Goal: Information Seeking & Learning: Check status

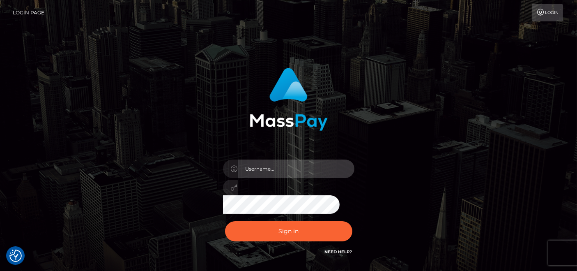
type input "[DOMAIN_NAME]"
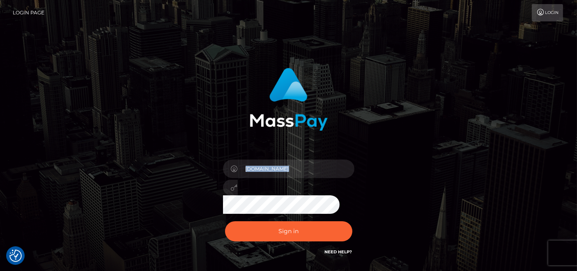
drag, startPoint x: 219, startPoint y: 158, endPoint x: 384, endPoint y: 187, distance: 168.5
click at [384, 187] on div "pk.es Sign in" at bounding box center [289, 162] width 216 height 201
click at [383, 193] on div "pk.es Sign in" at bounding box center [289, 162] width 216 height 201
click at [287, 251] on div "Sign in Need Help?" at bounding box center [289, 234] width 144 height 37
click at [429, 144] on div "pk.es Sign in" at bounding box center [289, 166] width 468 height 209
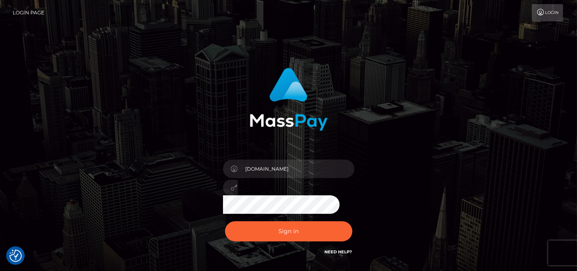
click at [289, 116] on img at bounding box center [289, 99] width 78 height 63
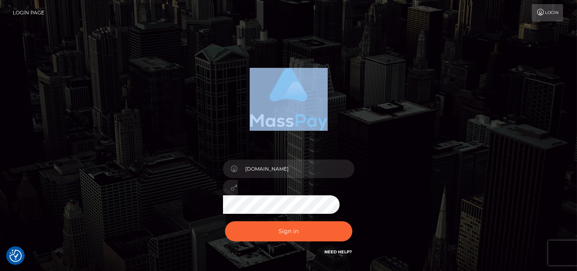
drag, startPoint x: 231, startPoint y: 56, endPoint x: 346, endPoint y: 122, distance: 132.7
click at [346, 122] on div "pk.es Sign in" at bounding box center [288, 166] width 577 height 332
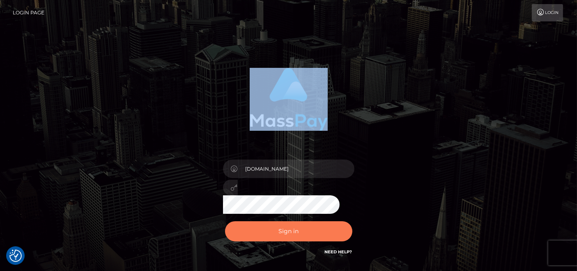
click at [296, 223] on button "Sign in" at bounding box center [288, 231] width 127 height 20
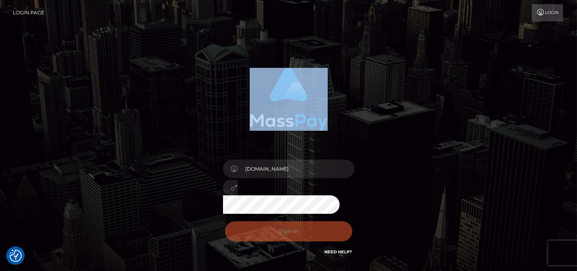
click at [188, 72] on div at bounding box center [289, 96] width 216 height 69
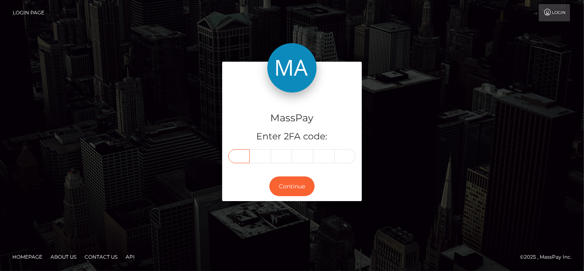
paste input "9"
type input "9"
type input "0"
type input "2"
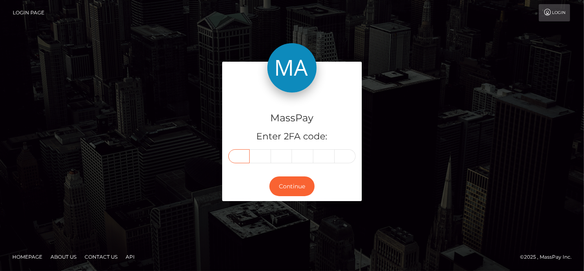
type input "5"
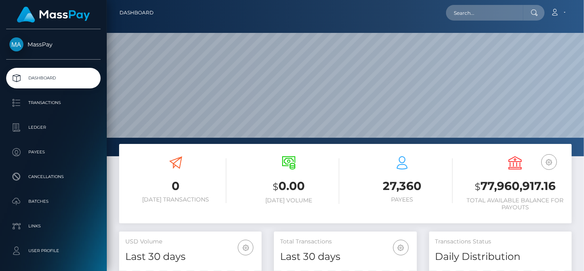
scroll to position [145, 143]
click at [476, 16] on input "text" at bounding box center [484, 13] width 77 height 16
paste input "barbaranaegeli.kaimana@gmail.com"
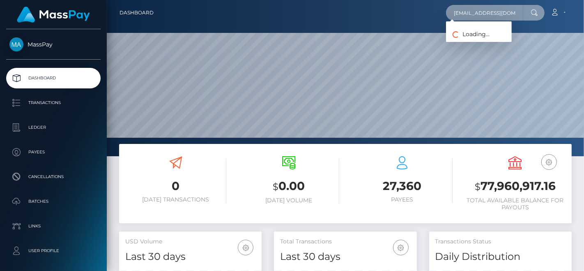
paste input "naegeli@hotmail.ch"
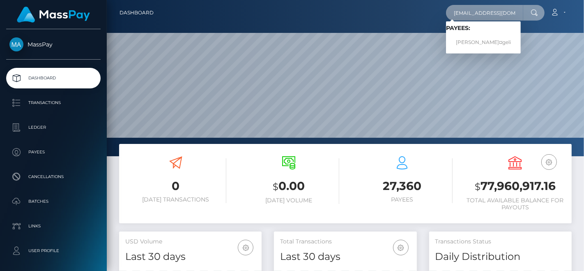
type input "[EMAIL_ADDRESS][DOMAIN_NAME]"
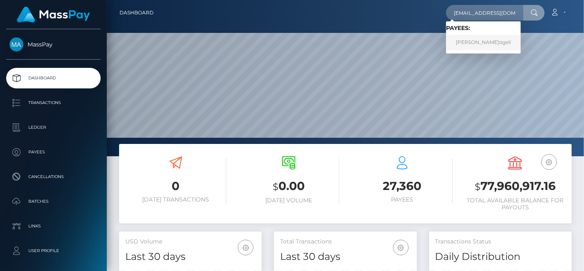
click at [482, 36] on link "Barbara NÃ¤geli" at bounding box center [483, 42] width 75 height 15
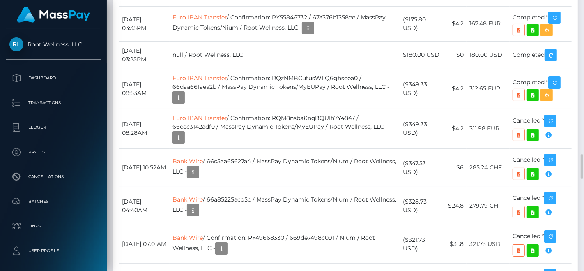
scroll to position [1460, 0]
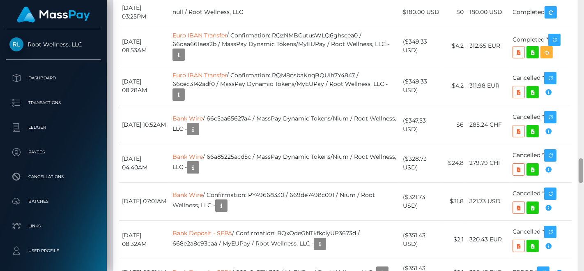
drag, startPoint x: 584, startPoint y: 146, endPoint x: 584, endPoint y: 17, distance: 129.0
click at [584, 17] on div at bounding box center [581, 135] width 6 height 271
click at [584, 48] on div at bounding box center [581, 135] width 6 height 271
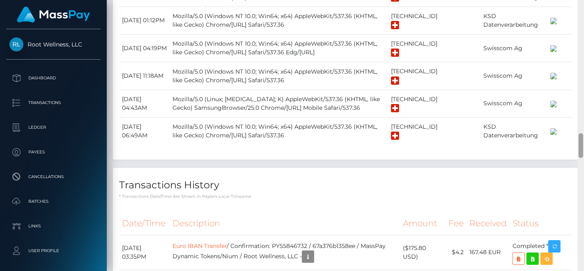
click at [584, 48] on div at bounding box center [581, 135] width 6 height 271
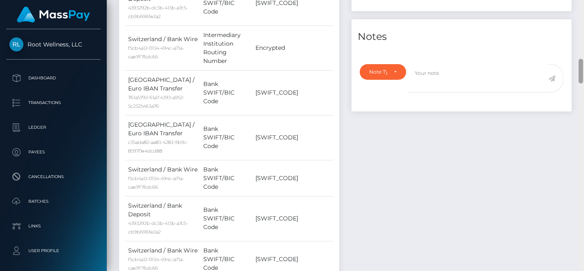
click at [584, 48] on div at bounding box center [581, 135] width 6 height 271
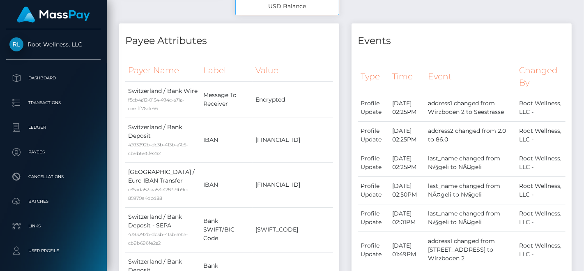
scroll to position [0, 0]
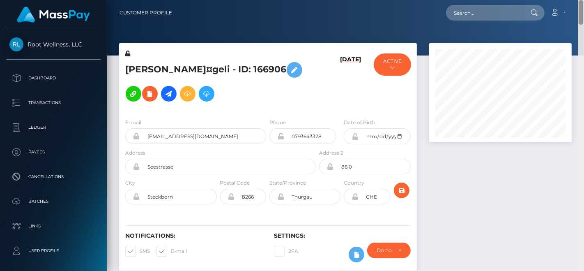
drag, startPoint x: 582, startPoint y: 51, endPoint x: 584, endPoint y: -21, distance: 72.7
click at [584, 0] on html "Root Wellness, LLC Dashboard Transactions Ledger Payees Batches" at bounding box center [292, 135] width 584 height 271
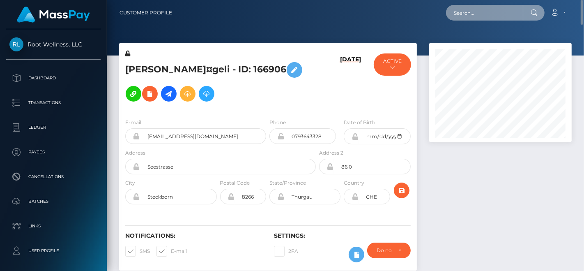
click at [492, 12] on input "text" at bounding box center [484, 13] width 77 height 16
paste input "Barbara.Naegeli@Neuhausen.ch"
type input "Barbara.Naegeli@Neuhausen.ch"
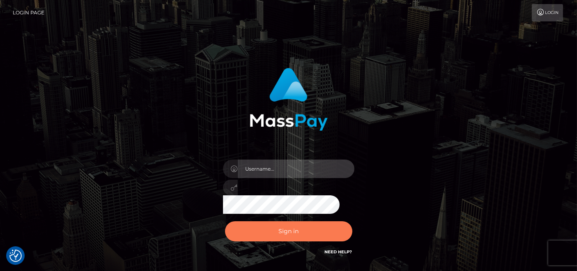
type input "pk.es"
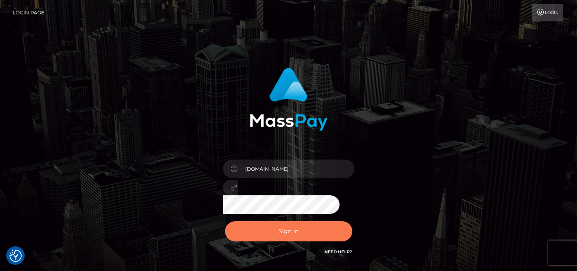
click at [287, 236] on button "Sign in" at bounding box center [288, 231] width 127 height 20
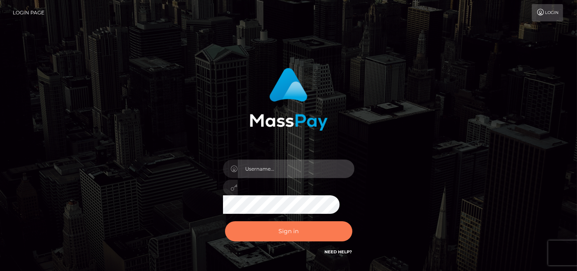
type input "[DOMAIN_NAME]"
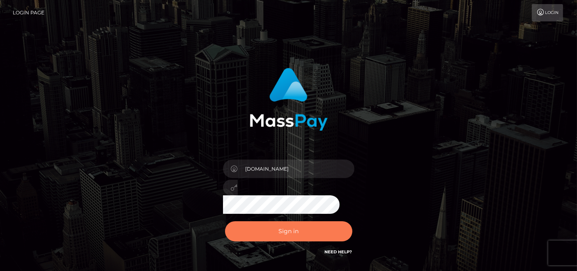
click at [288, 225] on button "Sign in" at bounding box center [288, 231] width 127 height 20
click at [281, 230] on button "Sign in" at bounding box center [288, 231] width 127 height 20
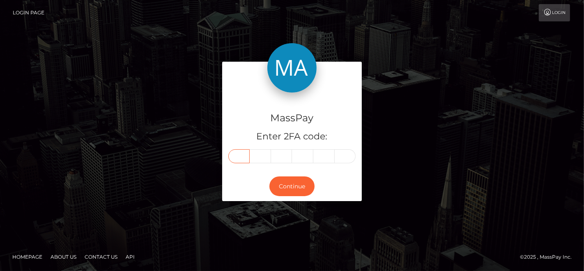
paste input "3"
type input "3"
type input "5"
type input "7"
type input "6"
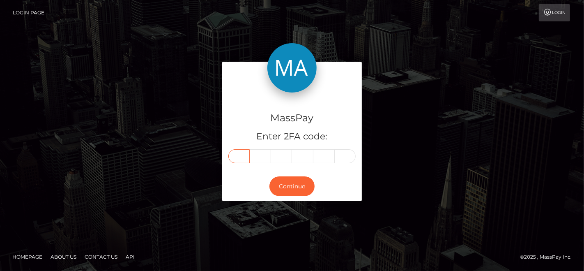
type input "8"
type input "1"
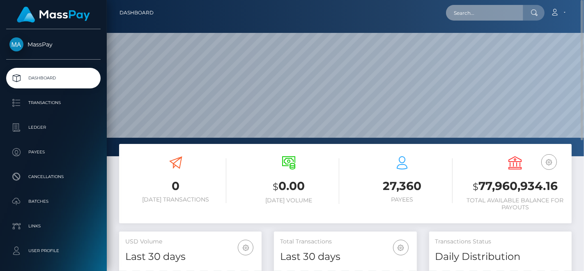
click at [458, 18] on input "text" at bounding box center [484, 13] width 77 height 16
paste input "[EMAIL_ADDRESS][DOMAIN_NAME]"
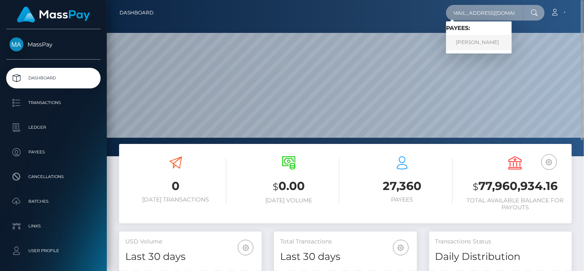
type input "[EMAIL_ADDRESS][DOMAIN_NAME]"
click at [477, 46] on link "OANA-ROXANA SEVERINCU" at bounding box center [479, 42] width 66 height 15
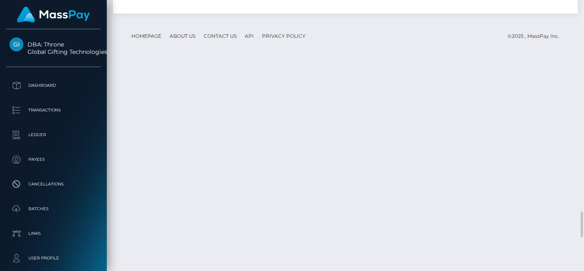
scroll to position [99, 143]
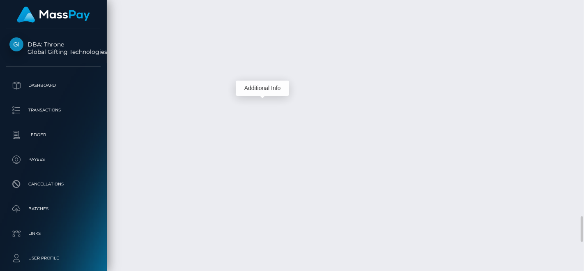
scroll to position [99, 143]
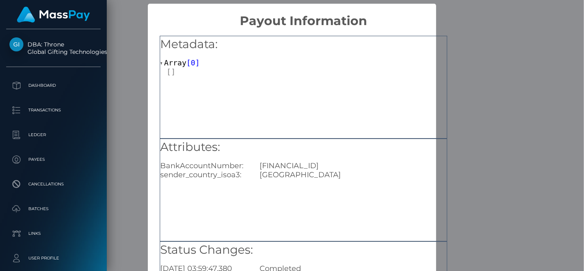
click at [365, 52] on div "Metadata: Array [ 0 ]" at bounding box center [303, 56] width 287 height 40
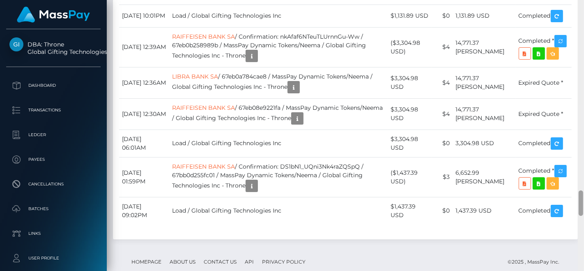
drag, startPoint x: 584, startPoint y: 65, endPoint x: 580, endPoint y: 60, distance: 5.8
click at [577, 60] on div at bounding box center [581, 135] width 6 height 271
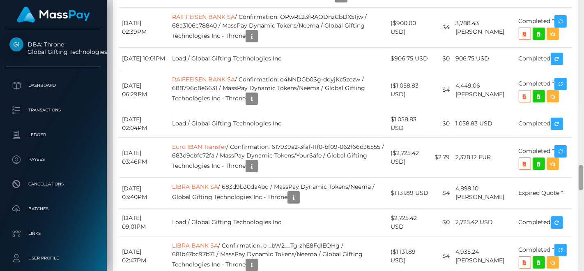
drag, startPoint x: 580, startPoint y: 60, endPoint x: 581, endPoint y: 69, distance: 9.1
click at [577, 69] on div at bounding box center [581, 135] width 6 height 271
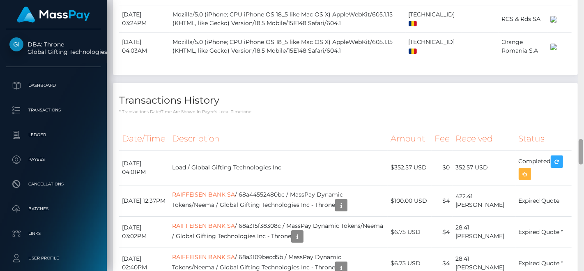
click at [577, 69] on div at bounding box center [581, 135] width 6 height 271
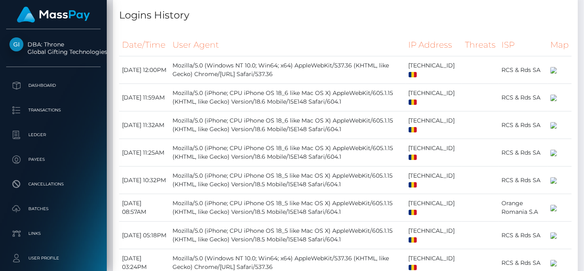
click at [577, 69] on div at bounding box center [581, 135] width 6 height 271
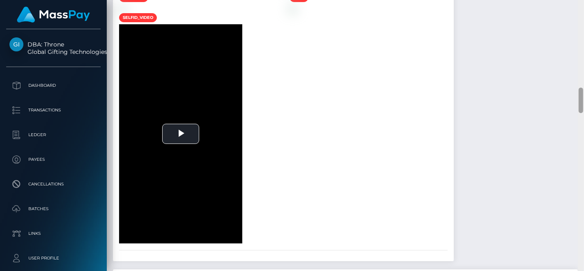
click at [577, 69] on div at bounding box center [581, 135] width 6 height 271
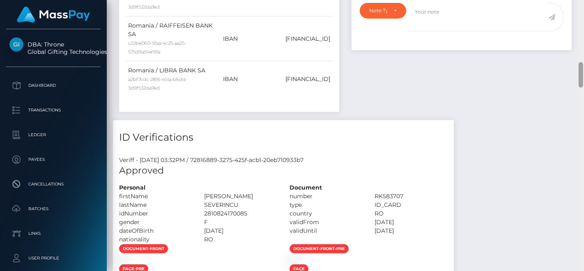
click at [577, 69] on div at bounding box center [581, 74] width 5 height 25
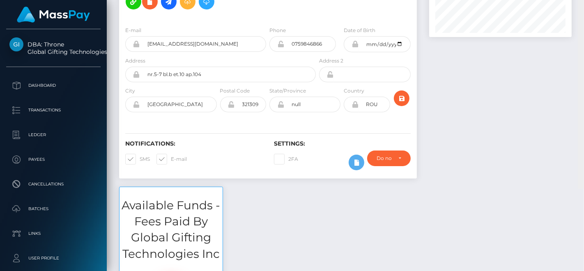
scroll to position [0, 0]
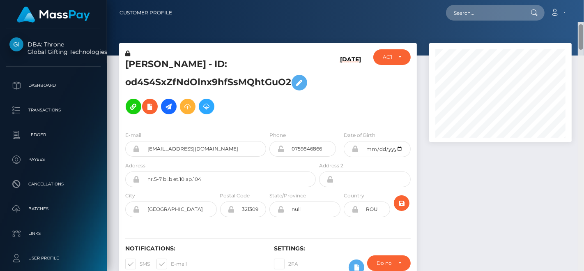
drag, startPoint x: 581, startPoint y: 69, endPoint x: 581, endPoint y: -1, distance: 70.2
click at [577, 0] on html "DBA: Throne Global Gifting Technologies Inc Dashboard Transactions Ledger Payee…" at bounding box center [292, 135] width 584 height 271
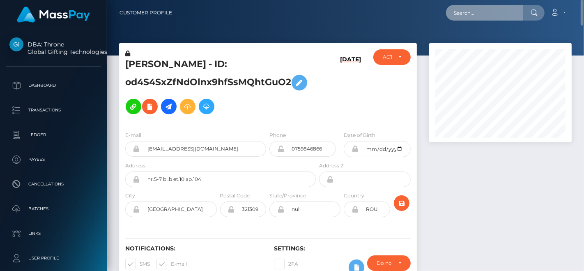
click at [514, 7] on input "text" at bounding box center [484, 13] width 77 height 16
paste input "boyweaves@hotmail.com"
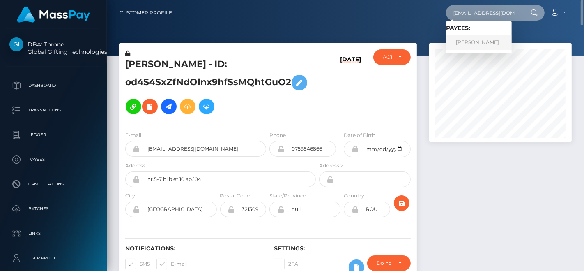
type input "boyweaves@hotmail.com"
click at [497, 42] on link "Christopher Pineau" at bounding box center [479, 42] width 66 height 15
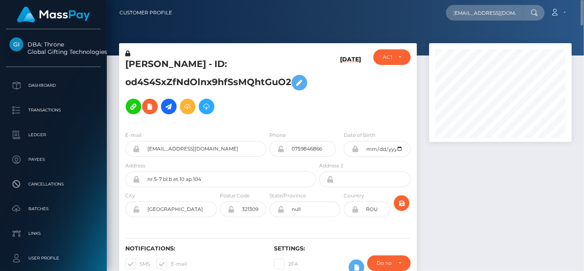
scroll to position [0, 0]
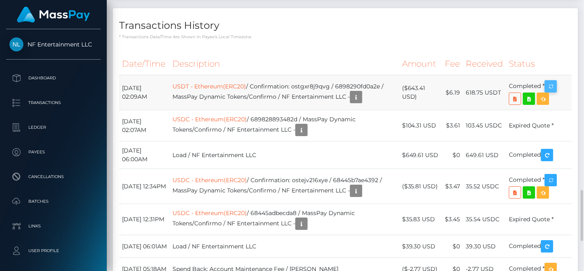
scroll to position [99, 143]
drag, startPoint x: 557, startPoint y: 104, endPoint x: 314, endPoint y: 35, distance: 252.8
click at [556, 92] on icon "button" at bounding box center [551, 86] width 10 height 10
drag, startPoint x: 467, startPoint y: 108, endPoint x: 483, endPoint y: 108, distance: 16.8
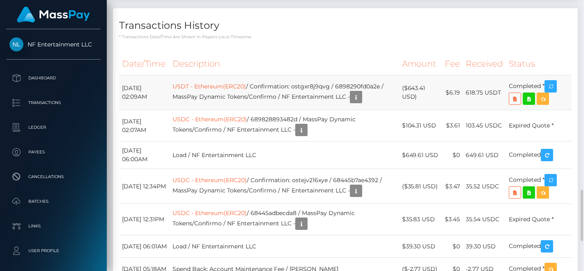
click at [483, 108] on td "618.75 USDT" at bounding box center [484, 92] width 43 height 35
click at [360, 75] on th "Description" at bounding box center [284, 64] width 229 height 23
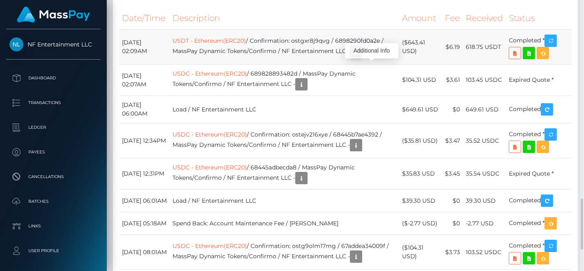
click at [362, 58] on button "button" at bounding box center [356, 51] width 12 height 12
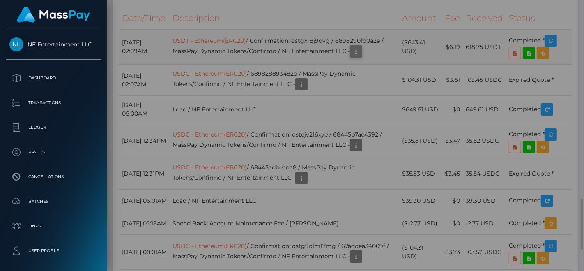
scroll to position [0, 0]
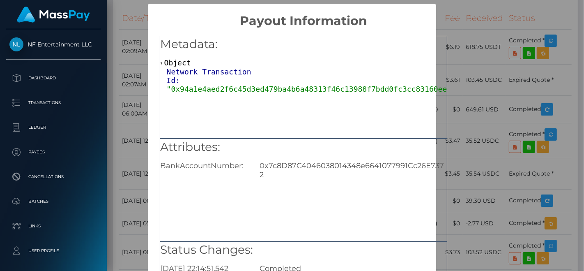
click at [262, 85] on span ""0x94a1e4aed2f6c45d3ed479ba4b6a48313f46c13988f7bdd0fc3cc83160eeb169"" at bounding box center [318, 89] width 303 height 9
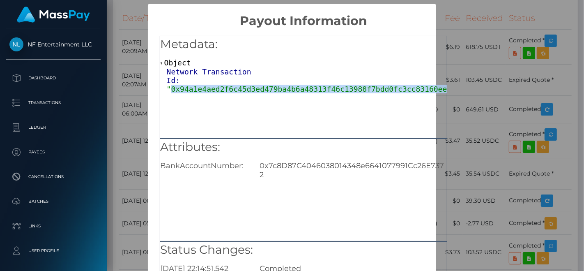
click at [262, 85] on span ""0x94a1e4aed2f6c45d3ed479ba4b6a48313f46c13988f7bdd0fc3cc83160eeb169"" at bounding box center [318, 89] width 303 height 9
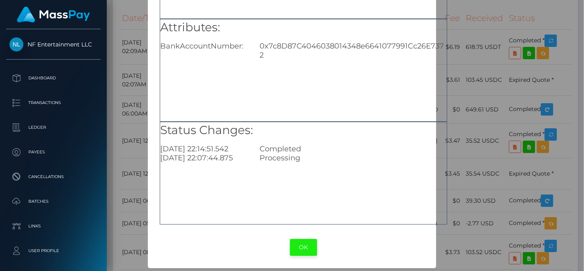
click at [299, 244] on button "OK" at bounding box center [303, 247] width 27 height 17
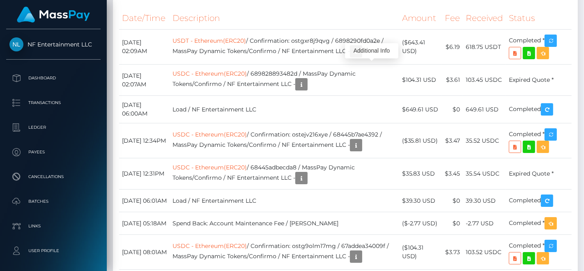
scroll to position [99, 143]
click at [361, 57] on icon "button" at bounding box center [356, 51] width 10 height 10
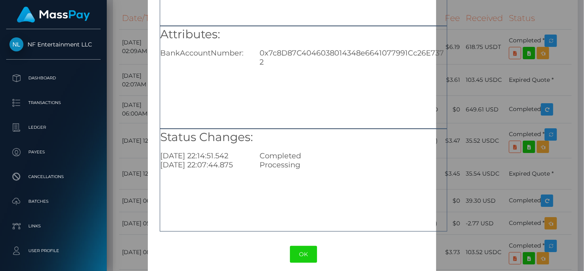
scroll to position [120, 0]
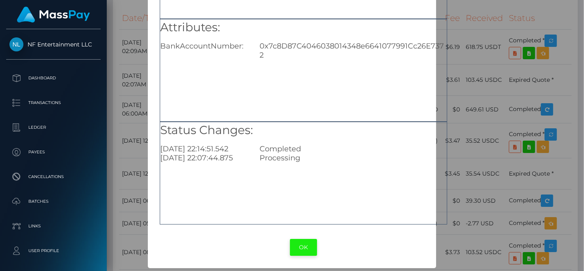
click at [302, 245] on button "OK" at bounding box center [303, 247] width 27 height 17
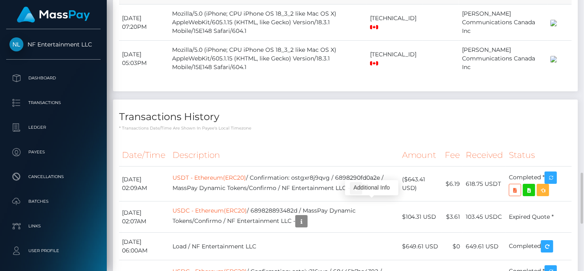
scroll to position [99, 143]
